Goal: Navigation & Orientation: Find specific page/section

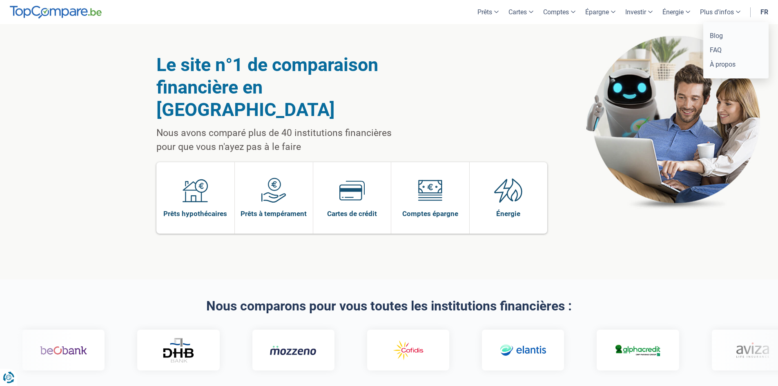
click at [718, 9] on link "Plus d'infos" at bounding box center [720, 12] width 50 height 24
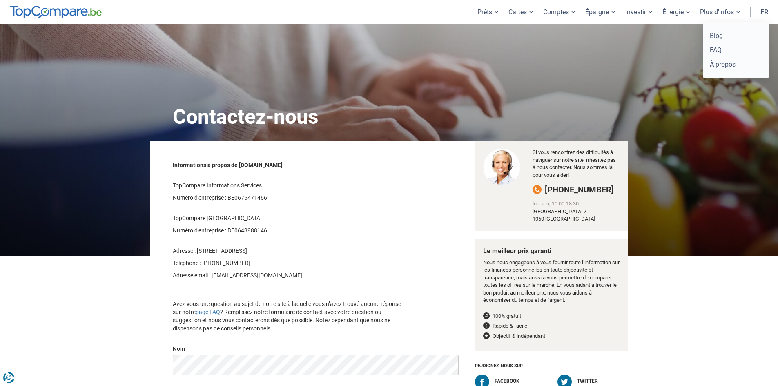
click at [734, 12] on link "Plus d'infos" at bounding box center [720, 12] width 50 height 24
click at [734, 36] on link "Blog" at bounding box center [735, 36] width 59 height 14
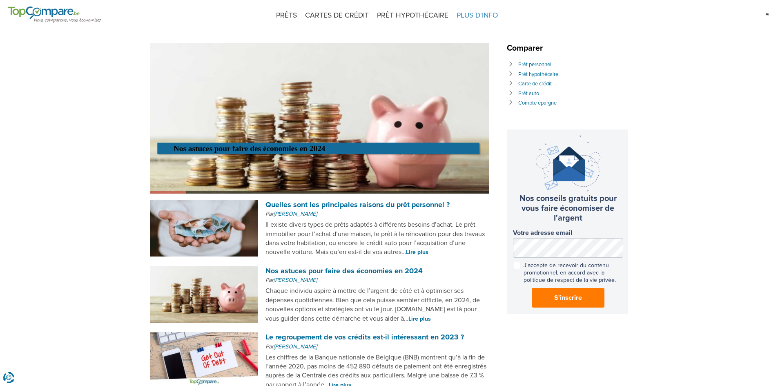
click at [472, 15] on span "PLUS D'INFO" at bounding box center [476, 15] width 49 height 31
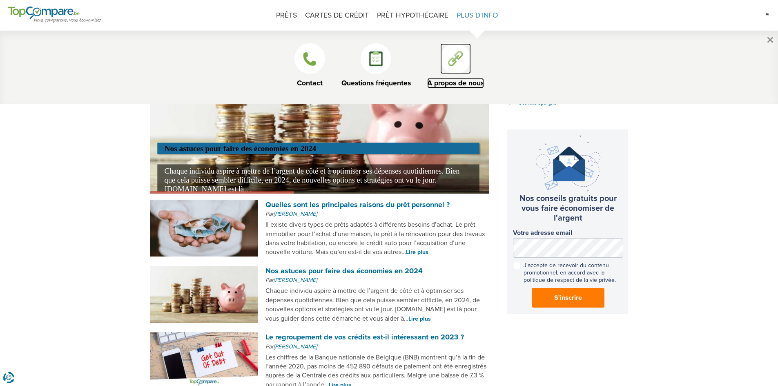
click at [457, 68] on span at bounding box center [455, 58] width 31 height 31
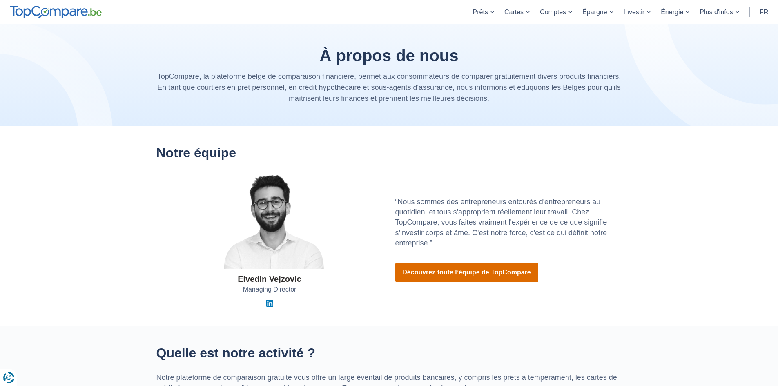
click at [501, 275] on link "Découvrez toute l’équipe de TopCompare" at bounding box center [466, 273] width 143 height 20
